Goal: Find specific page/section: Find specific page/section

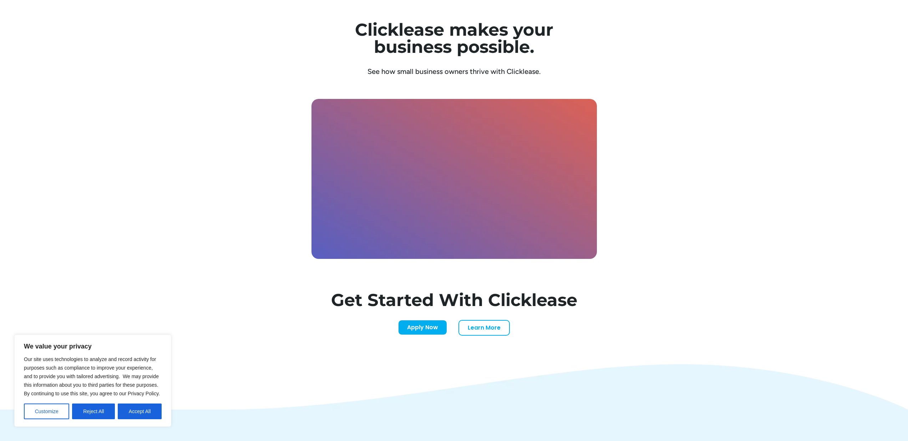
scroll to position [2463, 0]
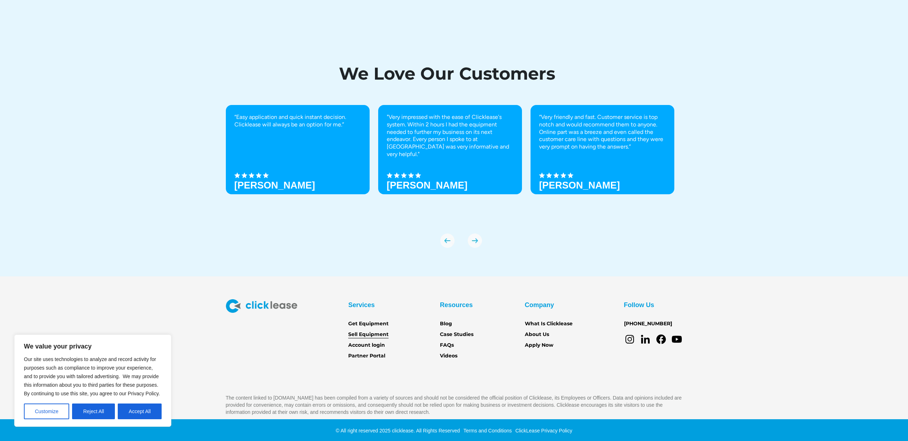
click at [357, 332] on link "Sell Equipment" at bounding box center [368, 335] width 40 height 8
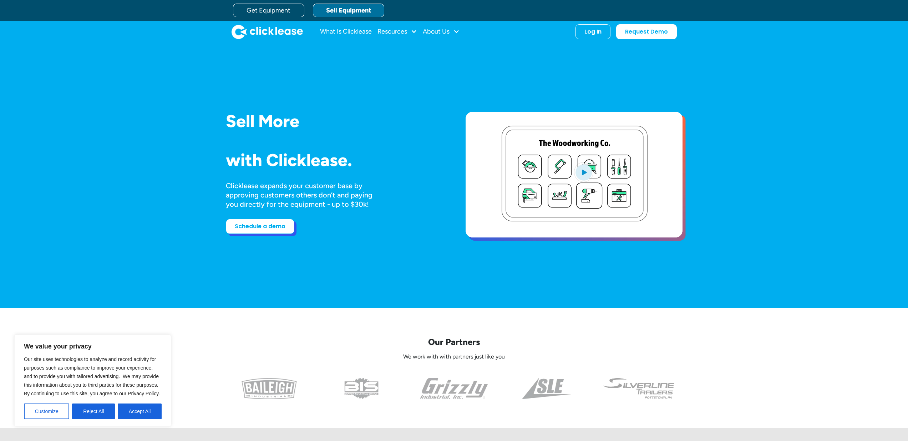
click at [271, 226] on link "Schedule a demo" at bounding box center [260, 226] width 69 height 15
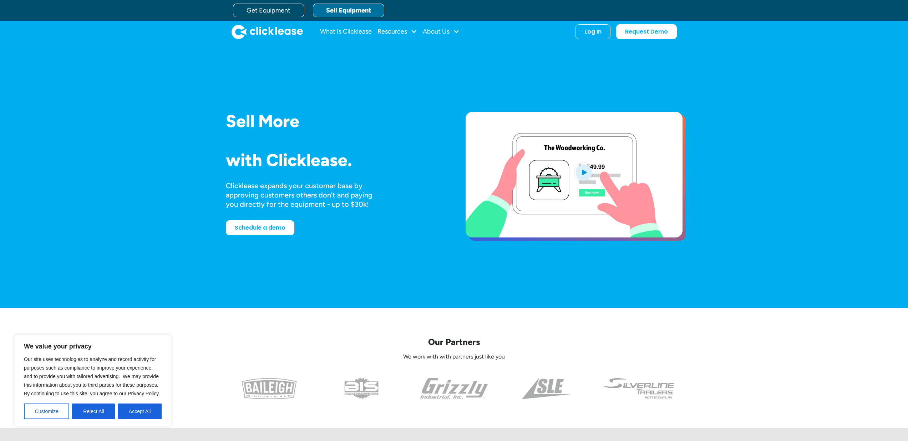
click at [583, 174] on img "open lightbox" at bounding box center [583, 172] width 19 height 20
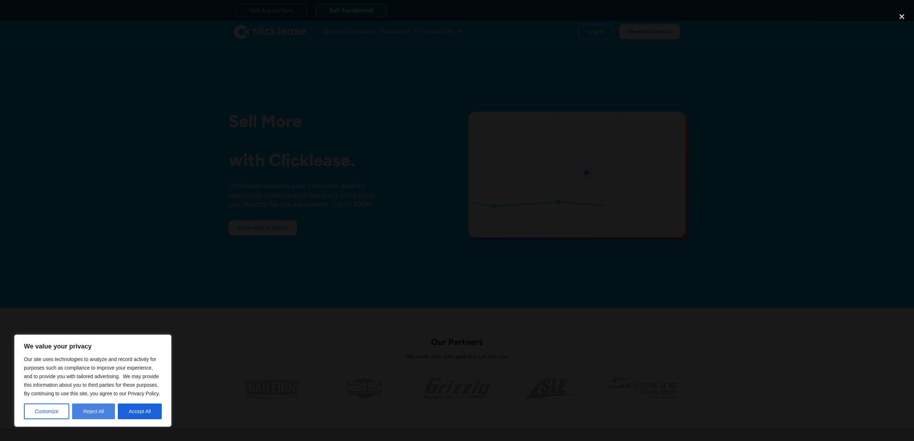
click at [105, 411] on button "Reject All" at bounding box center [93, 411] width 43 height 16
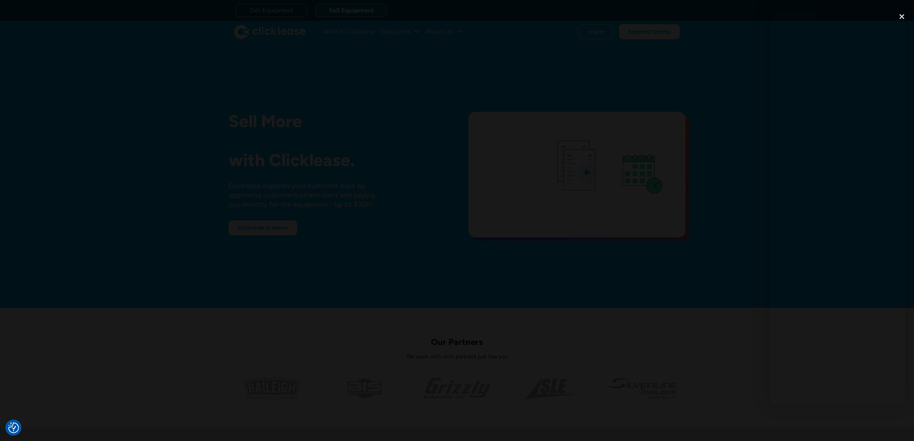
click at [676, 76] on div at bounding box center [457, 220] width 914 height 423
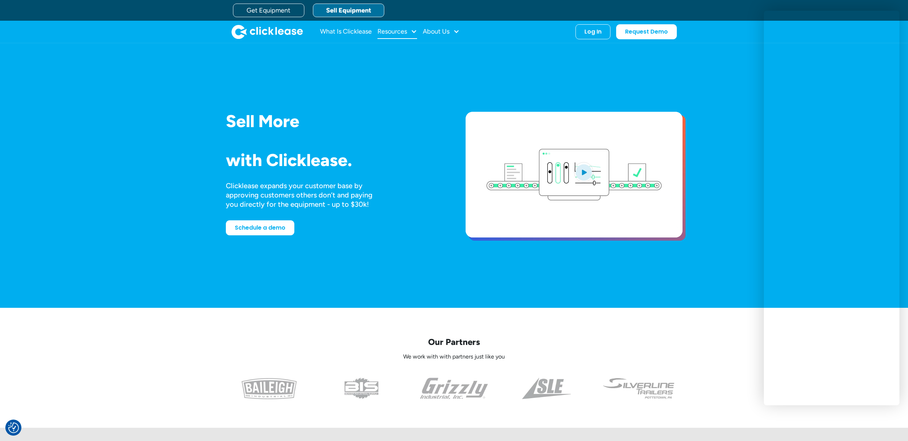
click at [403, 31] on div "Resources" at bounding box center [393, 31] width 30 height 0
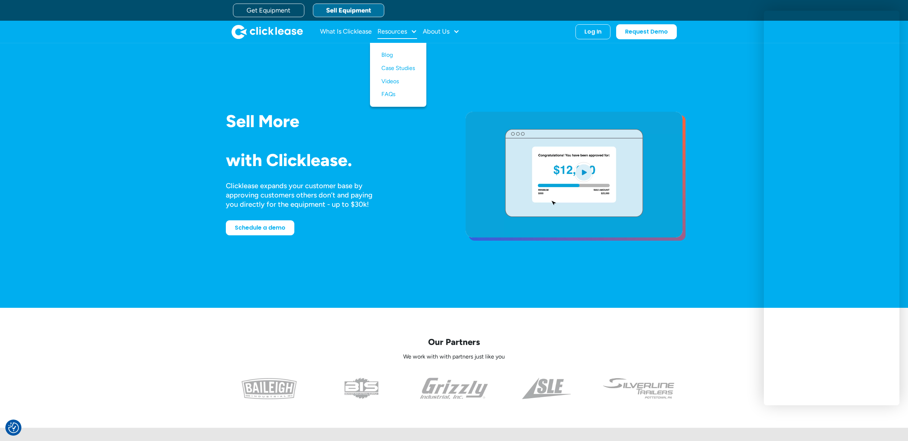
click at [403, 31] on div "Resources" at bounding box center [393, 31] width 30 height 0
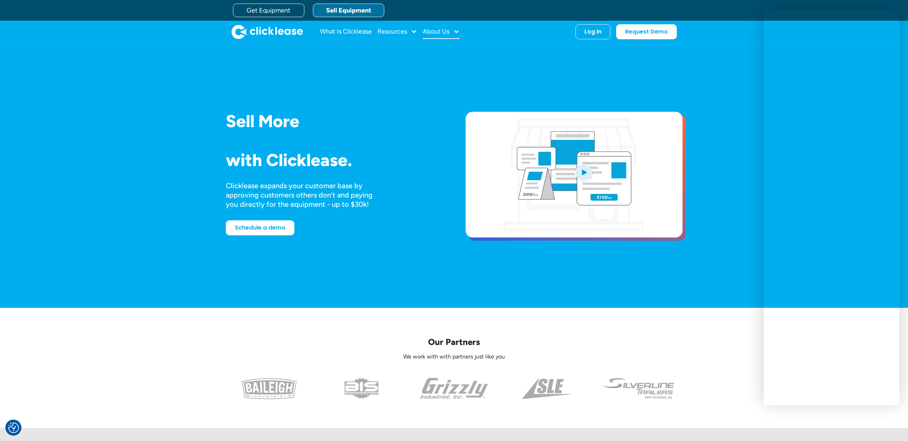
click at [435, 31] on div "About Us" at bounding box center [436, 31] width 27 height 0
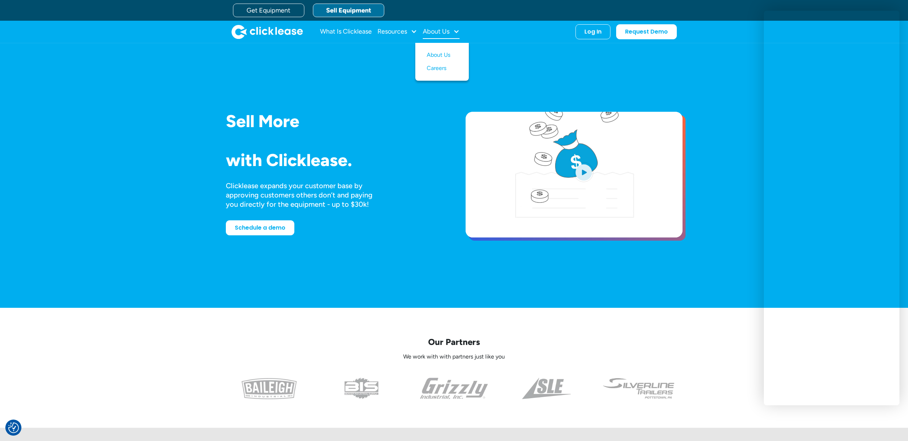
click at [435, 31] on div "About Us" at bounding box center [436, 31] width 27 height 0
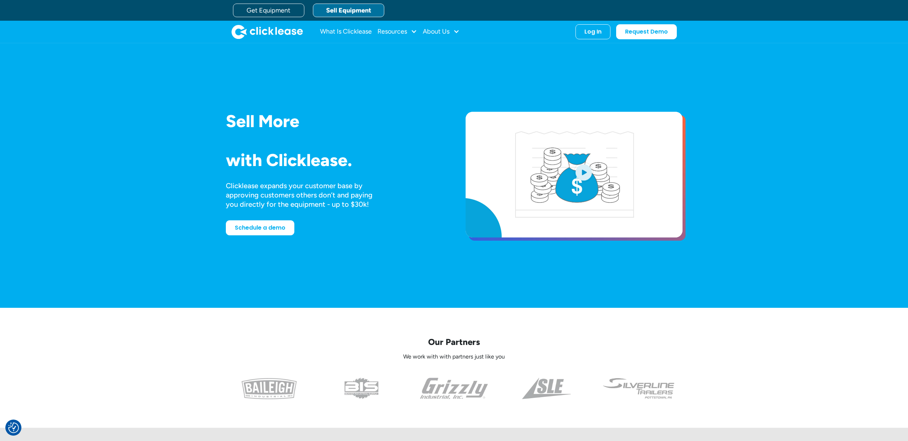
click at [751, 327] on div "Our Partners We work with with partners just like you" at bounding box center [454, 368] width 908 height 120
